Goal: Information Seeking & Learning: Learn about a topic

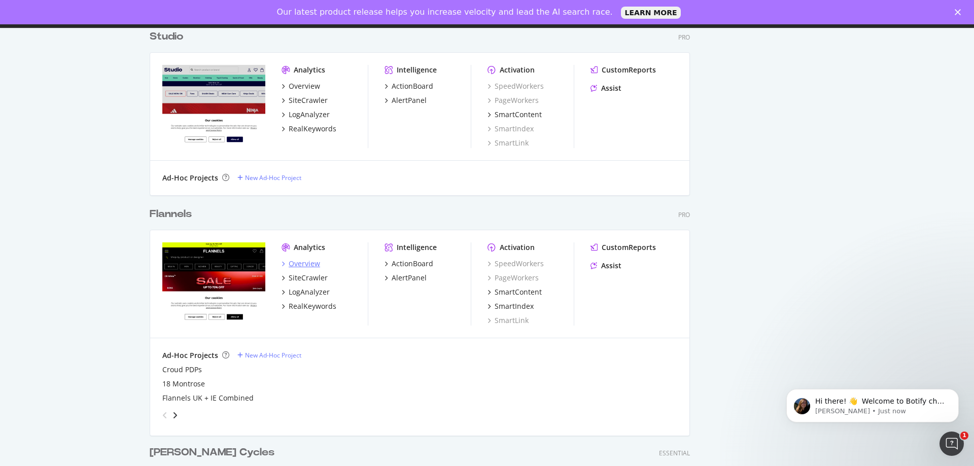
click at [309, 266] on div "Overview" at bounding box center [304, 264] width 31 height 10
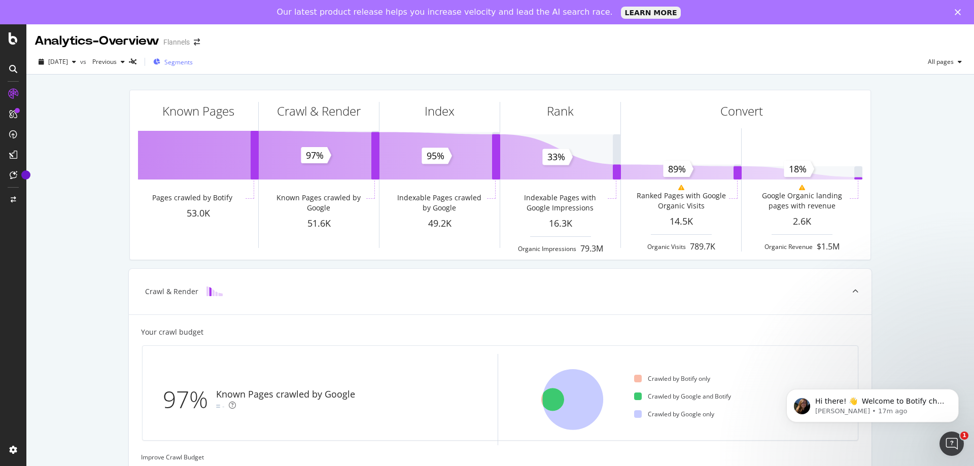
click at [188, 59] on span "Segments" at bounding box center [178, 62] width 28 height 9
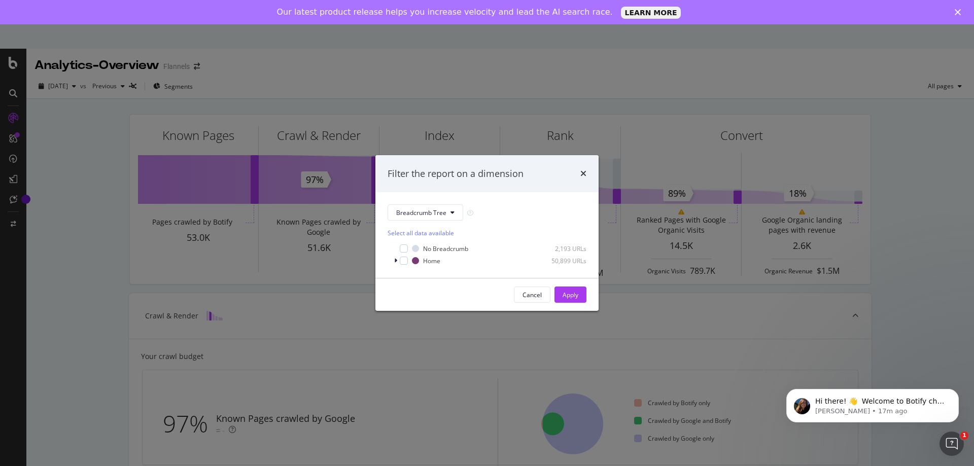
click at [588, 169] on div "Filter the report on a dimension" at bounding box center [486, 174] width 223 height 38
click at [587, 170] on div "Filter the report on a dimension" at bounding box center [486, 174] width 223 height 38
click at [583, 173] on icon "times" at bounding box center [583, 173] width 6 height 8
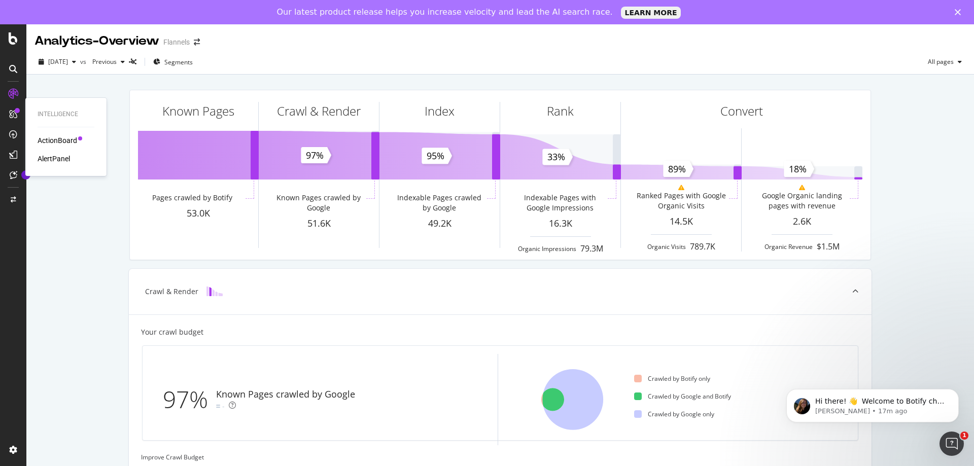
click at [7, 111] on div at bounding box center [13, 114] width 16 height 16
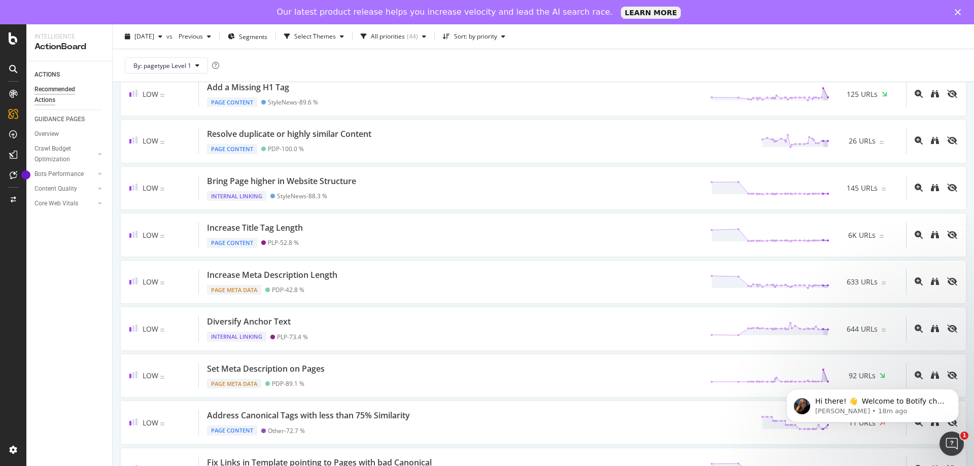
scroll to position [558, 0]
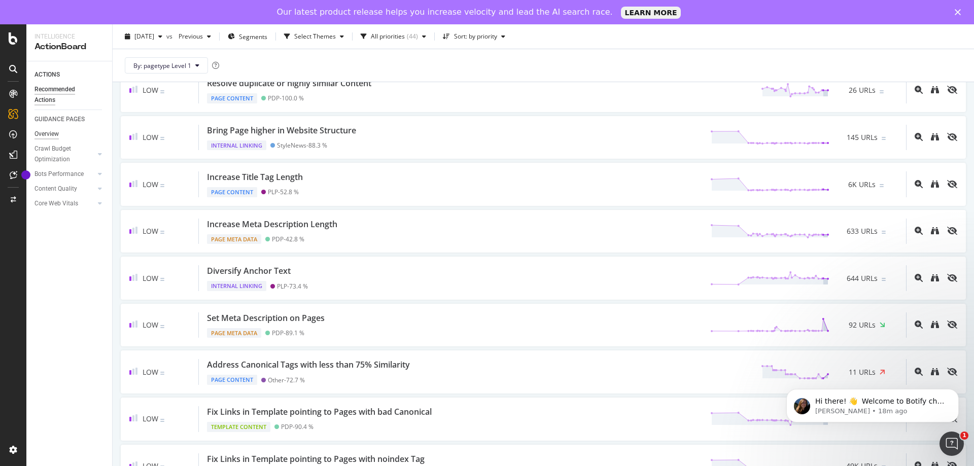
click at [37, 136] on div "Overview" at bounding box center [47, 134] width 24 height 11
